Goal: Information Seeking & Learning: Learn about a topic

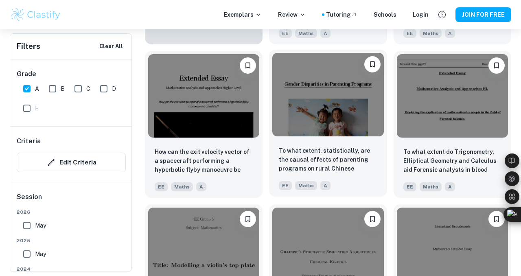
scroll to position [721, 0]
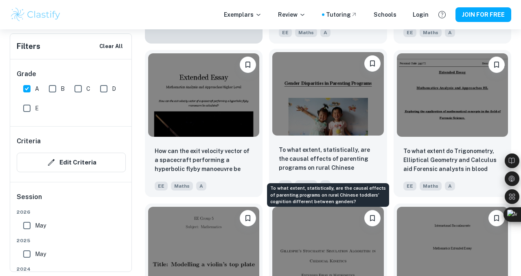
click at [344, 164] on p "To what extent, statistically, are the causal effects of parenting programs on …" at bounding box center [328, 159] width 98 height 28
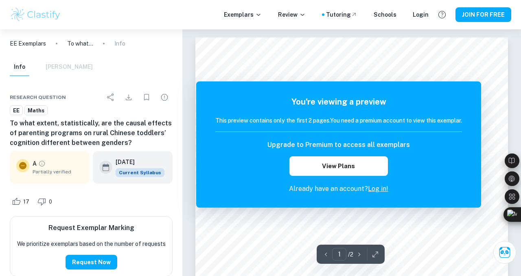
scroll to position [4, 0]
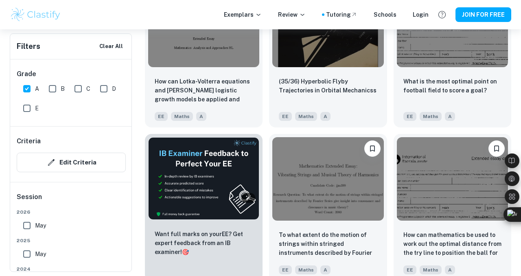
scroll to position [1124, 0]
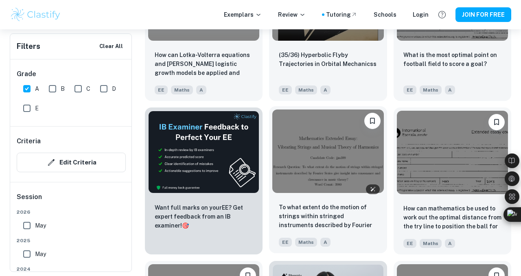
click at [328, 164] on img at bounding box center [328, 152] width 111 height 84
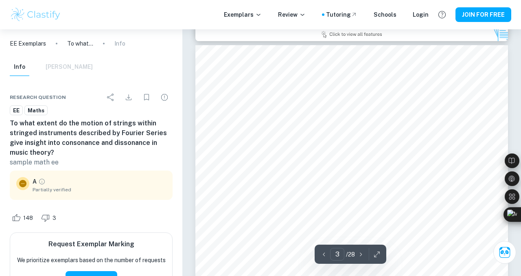
scroll to position [992, 0]
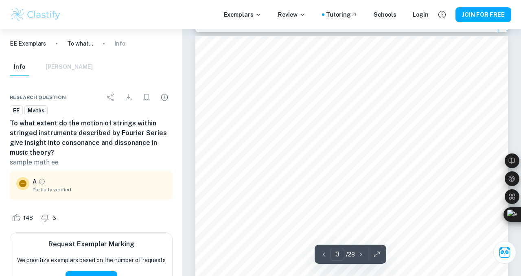
type input "2"
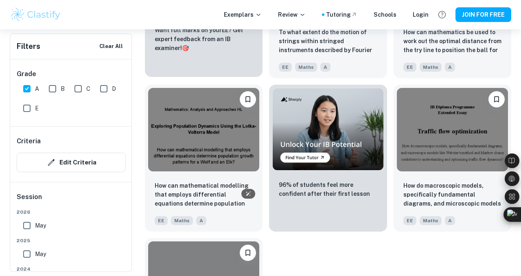
scroll to position [1310, 0]
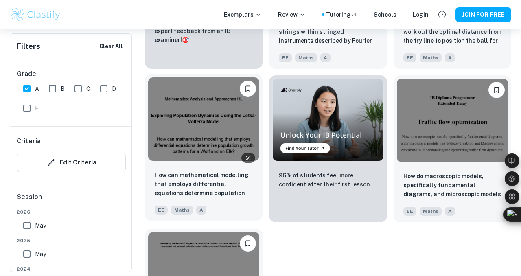
click at [210, 147] on img at bounding box center [203, 119] width 111 height 84
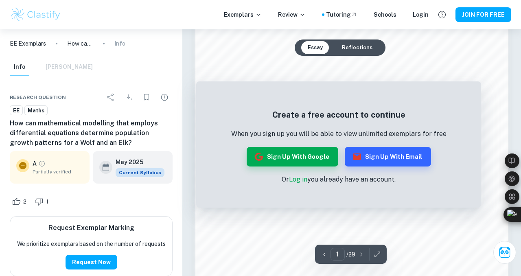
scroll to position [512, 0]
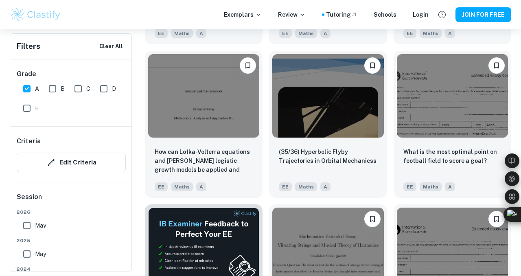
scroll to position [994, 0]
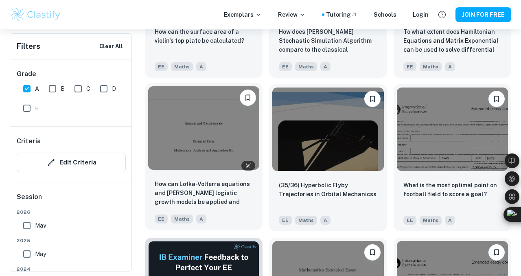
click at [213, 156] on img at bounding box center [203, 128] width 111 height 84
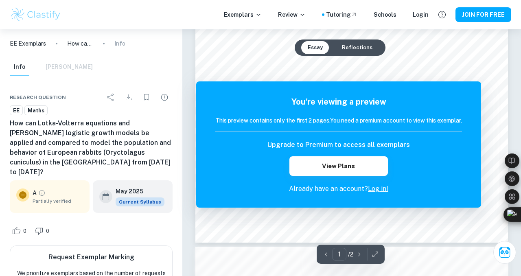
scroll to position [4, 0]
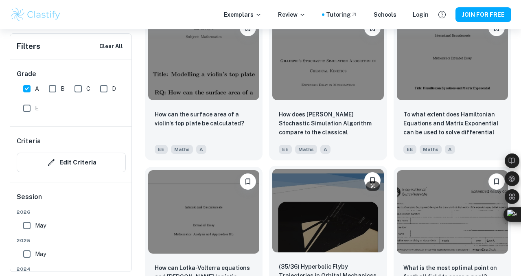
scroll to position [904, 0]
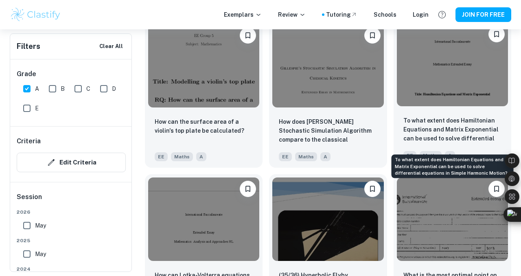
click at [438, 121] on p "To what extent does Hamiltonian Equations and Matrix Exponential can be used to…" at bounding box center [453, 130] width 98 height 28
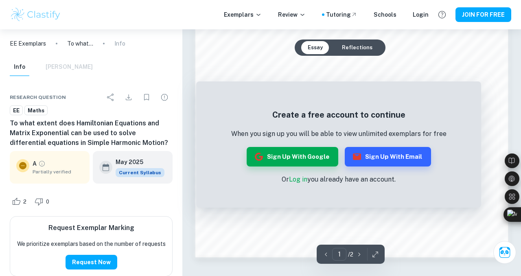
scroll to position [674, 0]
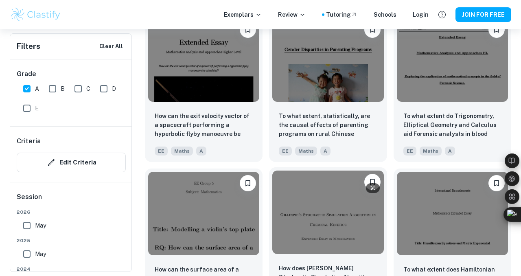
scroll to position [745, 0]
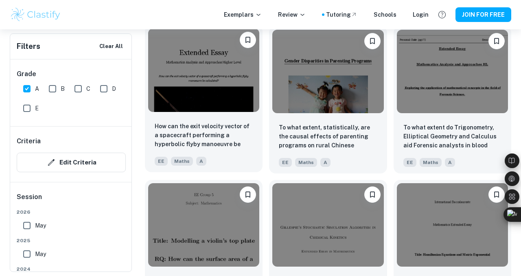
click at [231, 124] on div "How can the exit velocity vector of a spacecraft performing a hyperbolic flyby …" at bounding box center [204, 143] width 118 height 57
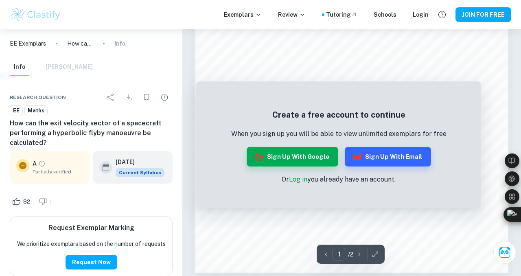
scroll to position [557, 0]
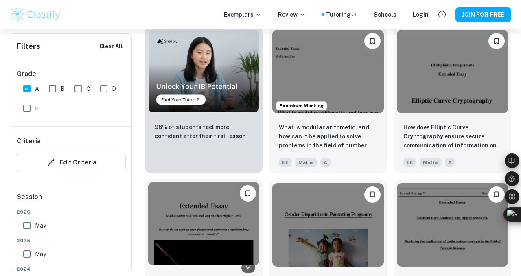
scroll to position [585, 0]
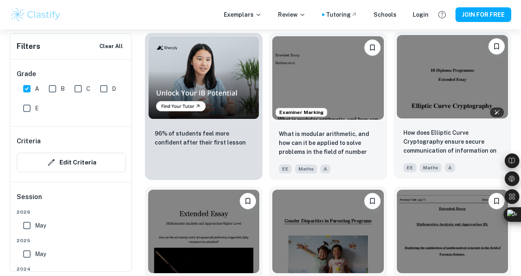
click at [433, 85] on img at bounding box center [452, 77] width 111 height 84
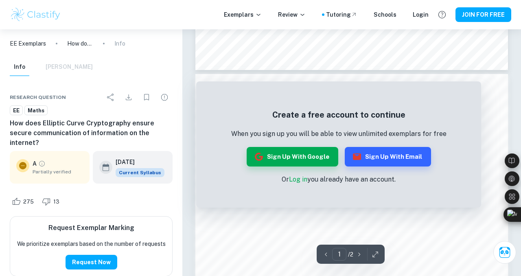
scroll to position [438, 0]
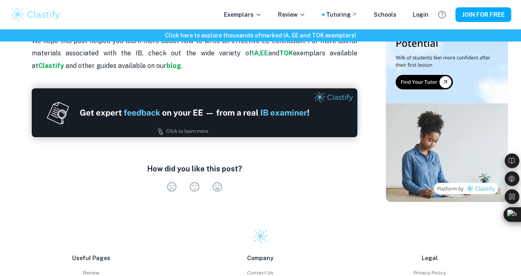
scroll to position [974, 0]
